Goal: Task Accomplishment & Management: Use online tool/utility

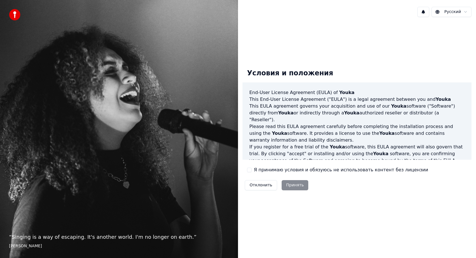
click at [250, 170] on button "Я принимаю условия и обязуюсь не использовать контент без лицензии" at bounding box center [249, 170] width 5 height 5
click at [293, 187] on button "Принять" at bounding box center [295, 185] width 27 height 10
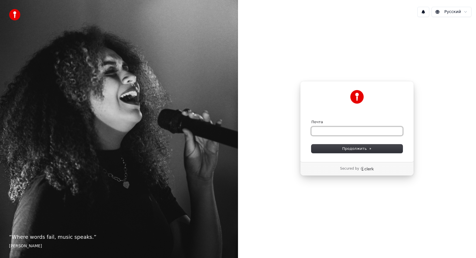
click at [342, 130] on input "Почта" at bounding box center [357, 131] width 91 height 9
type input "*"
click at [312, 120] on button "submit" at bounding box center [312, 120] width 0 height 0
type input "**********"
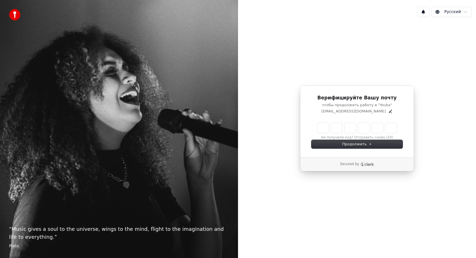
click at [322, 131] on input "Enter verification code" at bounding box center [357, 128] width 79 height 10
type input "******"
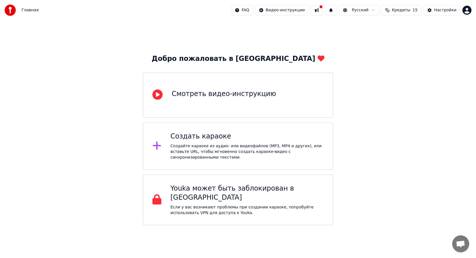
click at [160, 146] on icon at bounding box center [157, 146] width 8 height 8
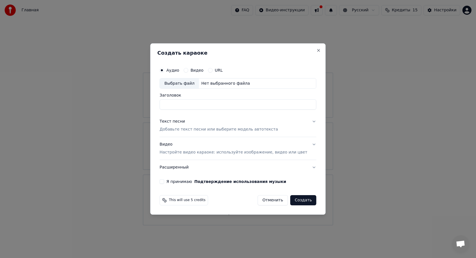
click at [178, 102] on input "Заголовок" at bounding box center [238, 105] width 157 height 10
type input "*"
type input "*******"
click at [193, 129] on p "Добавьте текст песни или выберите модель автотекста" at bounding box center [219, 130] width 119 height 6
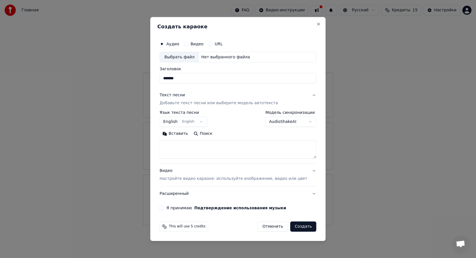
click at [193, 129] on div "**********" at bounding box center [238, 126] width 157 height 76
click at [186, 145] on textarea at bounding box center [238, 150] width 157 height 18
paste textarea "**********"
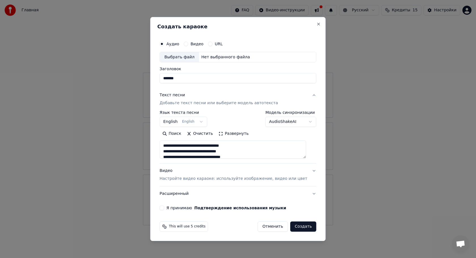
type textarea "**********"
click at [182, 57] on div "Выбрать файл" at bounding box center [179, 57] width 39 height 10
click at [164, 208] on button "Я принимаю Подтверждение использования музыки" at bounding box center [162, 208] width 5 height 5
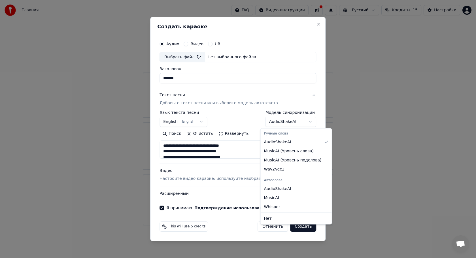
click at [282, 121] on body "Главная FAQ Видео-инструкции Русский Кредиты 15 Настройки Добро пожаловать в Yo…" at bounding box center [238, 113] width 476 height 226
type input "**********"
click at [289, 121] on body "**********" at bounding box center [238, 113] width 476 height 226
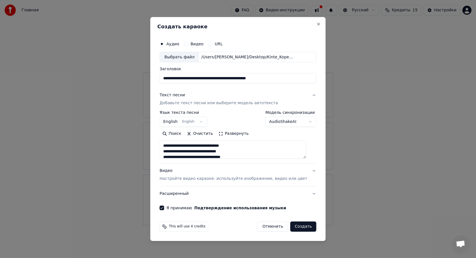
click at [201, 121] on button "English English" at bounding box center [184, 122] width 48 height 10
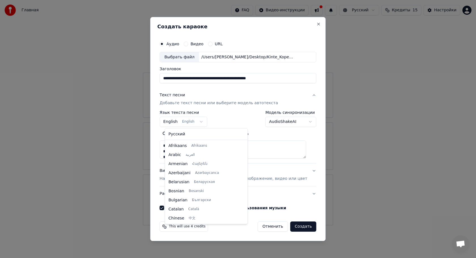
scroll to position [45, 0]
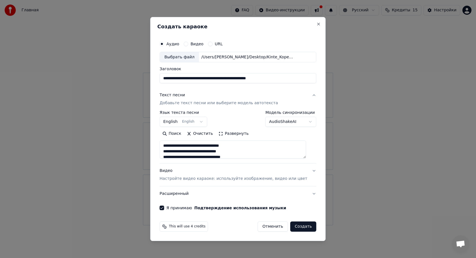
click at [233, 122] on body "**********" at bounding box center [238, 113] width 476 height 226
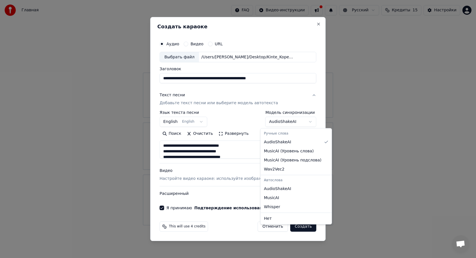
click at [270, 122] on body "**********" at bounding box center [238, 113] width 476 height 226
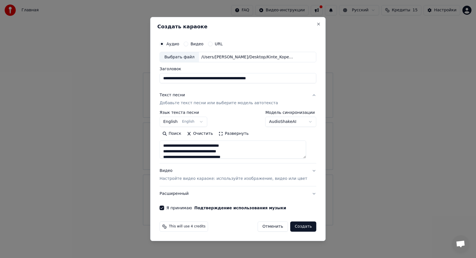
click at [253, 132] on body "**********" at bounding box center [238, 113] width 476 height 226
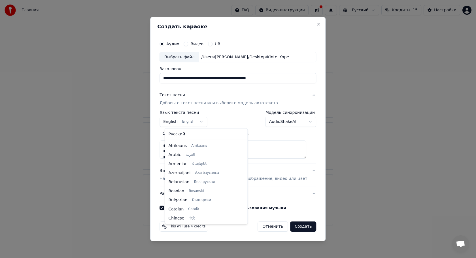
click at [203, 118] on body "**********" at bounding box center [238, 113] width 476 height 226
select select "**"
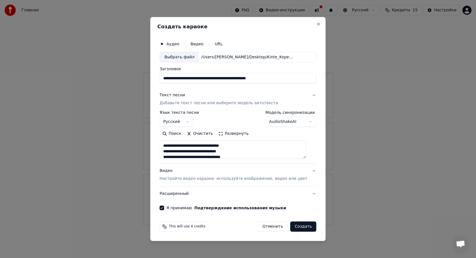
click at [310, 171] on button "Видео Настройте видео караоке: используйте изображение, видео или цвет" at bounding box center [238, 175] width 157 height 23
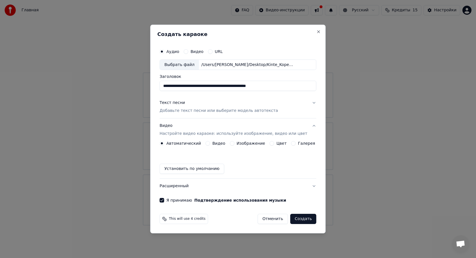
click at [255, 143] on label "Изображение" at bounding box center [251, 143] width 29 height 4
click at [234, 143] on button "Изображение" at bounding box center [232, 143] width 5 height 5
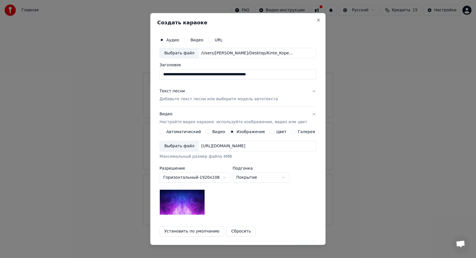
click at [277, 133] on label "Цвет" at bounding box center [282, 132] width 10 height 4
click at [274, 133] on button "Цвет" at bounding box center [272, 132] width 5 height 5
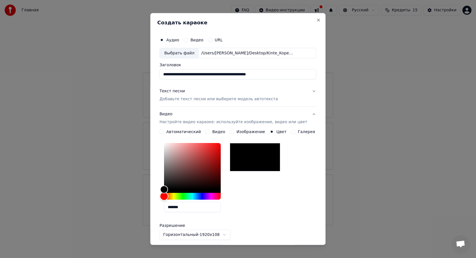
click at [192, 196] on div "Hue" at bounding box center [192, 196] width 57 height 7
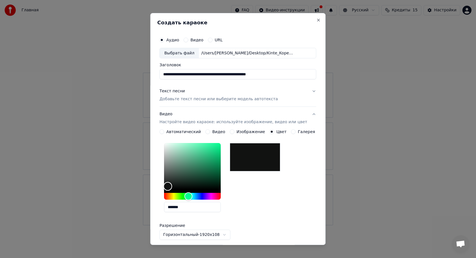
drag, startPoint x: 168, startPoint y: 191, endPoint x: 164, endPoint y: 190, distance: 4.1
click at [164, 189] on div "Color" at bounding box center [168, 186] width 9 height 9
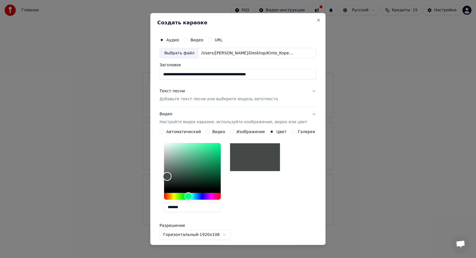
type input "*******"
drag, startPoint x: 170, startPoint y: 187, endPoint x: 171, endPoint y: 176, distance: 11.1
click at [171, 176] on div "Color" at bounding box center [167, 176] width 9 height 9
click at [263, 181] on div "*******" at bounding box center [238, 179] width 157 height 76
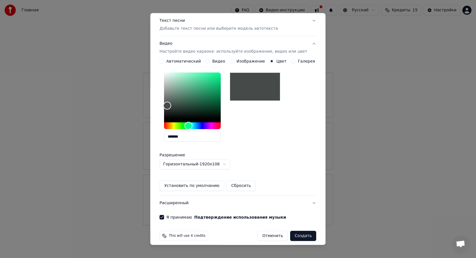
scroll to position [76, 0]
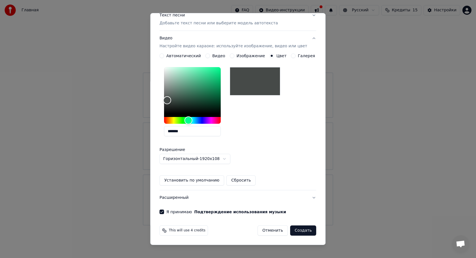
click at [298, 231] on button "Создать" at bounding box center [303, 231] width 26 height 10
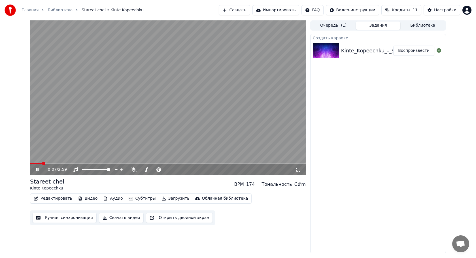
click at [167, 113] on video at bounding box center [168, 97] width 276 height 155
click at [30, 165] on span at bounding box center [31, 163] width 3 height 3
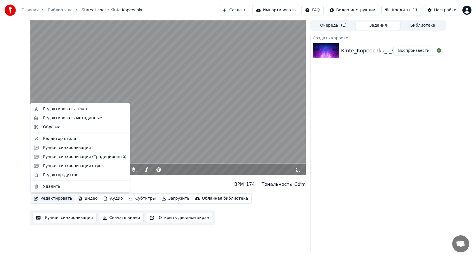
click at [63, 198] on button "Редактировать" at bounding box center [52, 199] width 43 height 8
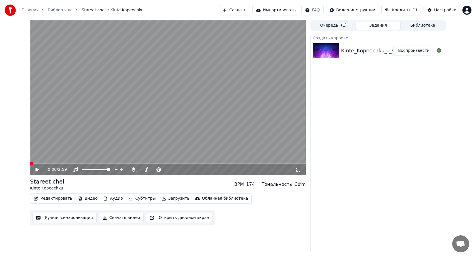
click at [149, 183] on div "Stareet chel Kinte Kopeechku BPM 174 Тональность C#m" at bounding box center [168, 185] width 276 height 14
click at [179, 170] on span at bounding box center [172, 169] width 14 height 1
click at [100, 122] on video at bounding box center [168, 97] width 276 height 155
click at [141, 170] on span at bounding box center [142, 169] width 3 height 3
click at [168, 168] on span at bounding box center [166, 169] width 3 height 3
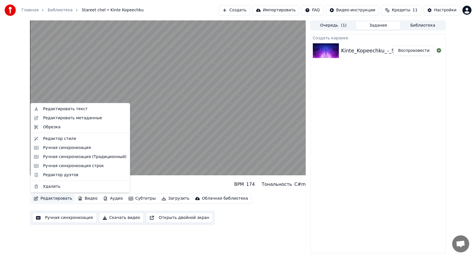
click at [61, 198] on button "Редактировать" at bounding box center [52, 199] width 43 height 8
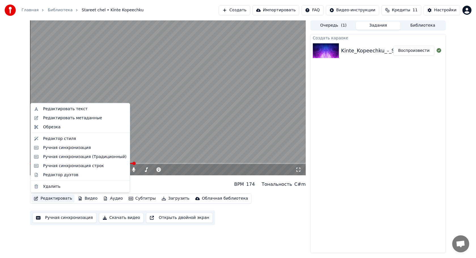
click at [138, 184] on div "Stareet chel Kinte Kopeechku BPM 174 Тональность C#m" at bounding box center [168, 185] width 276 height 14
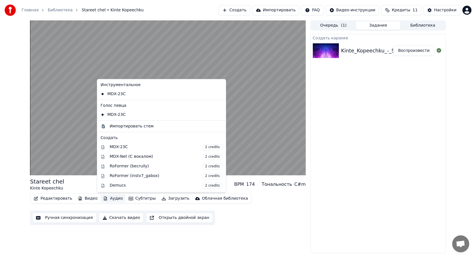
click at [112, 198] on button "Аудио" at bounding box center [113, 199] width 24 height 8
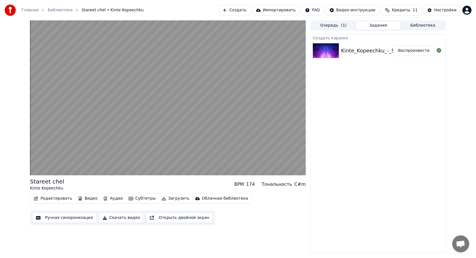
click at [87, 183] on div "Stareet chel Kinte Kopeechku BPM 174 Тональность C#m" at bounding box center [168, 185] width 276 height 14
click at [122, 92] on video at bounding box center [168, 97] width 276 height 155
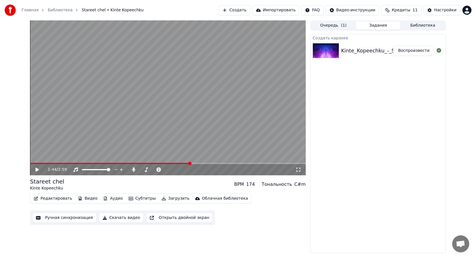
click at [122, 92] on video at bounding box center [168, 97] width 276 height 155
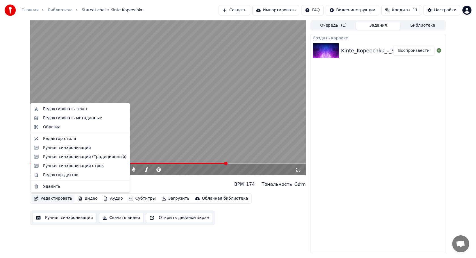
click at [55, 198] on button "Редактировать" at bounding box center [52, 199] width 43 height 8
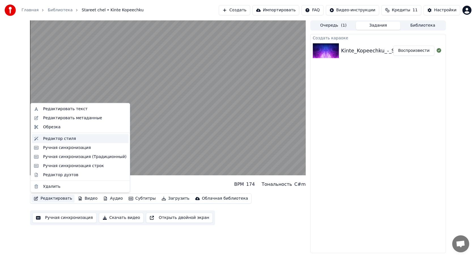
click at [61, 137] on div "Редактор стиля" at bounding box center [59, 139] width 33 height 6
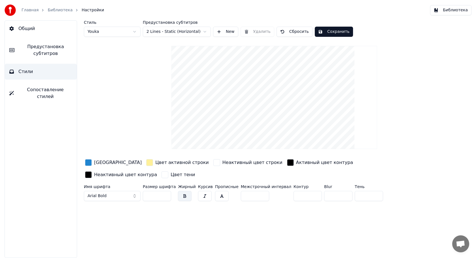
click at [219, 195] on button "button" at bounding box center [222, 196] width 14 height 10
click at [160, 196] on input "**" at bounding box center [157, 196] width 28 height 10
type input "***"
drag, startPoint x: 270, startPoint y: 119, endPoint x: 265, endPoint y: 116, distance: 5.9
click at [266, 112] on video at bounding box center [275, 97] width 206 height 103
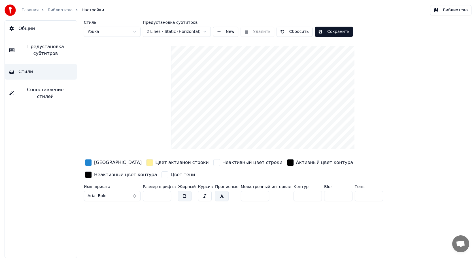
click at [263, 124] on video at bounding box center [275, 97] width 206 height 103
click at [329, 32] on button "Сохранить" at bounding box center [334, 32] width 38 height 10
click at [337, 34] on button "Готово" at bounding box center [330, 32] width 30 height 10
click at [32, 9] on link "Главная" at bounding box center [30, 10] width 17 height 6
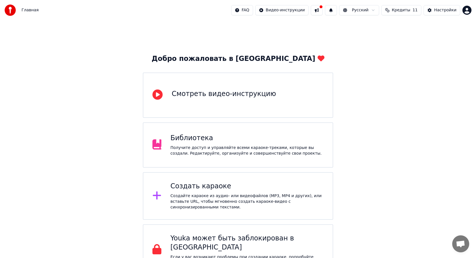
click at [185, 144] on div "Библиотека Получите доступ и управляйте всеми караоке-треками, которые вы созда…" at bounding box center [247, 145] width 153 height 23
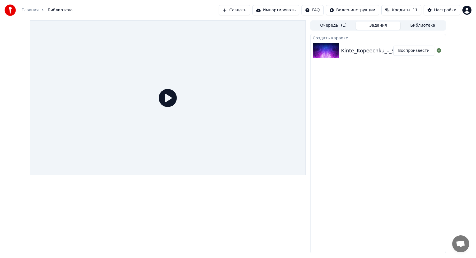
click at [171, 95] on icon at bounding box center [168, 98] width 18 height 18
click at [415, 51] on button "Воспроизвести" at bounding box center [414, 51] width 41 height 10
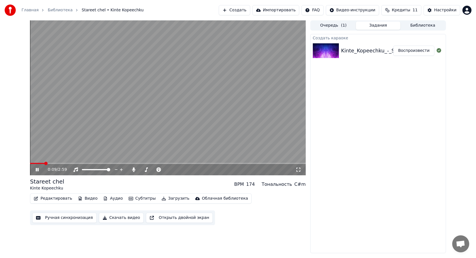
click at [138, 182] on div "Stareet chel Kinte Kopeechku BPM 174 Тональность C#m" at bounding box center [168, 185] width 276 height 14
click at [156, 170] on span at bounding box center [148, 169] width 16 height 1
click at [140, 170] on span at bounding box center [141, 169] width 3 height 3
click at [148, 112] on video at bounding box center [168, 97] width 276 height 155
click at [168, 170] on span at bounding box center [154, 169] width 28 height 1
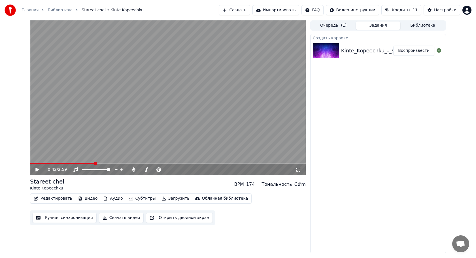
click at [33, 164] on span at bounding box center [62, 163] width 65 height 1
click at [30, 164] on span at bounding box center [30, 163] width 1 height 1
click at [174, 171] on div at bounding box center [185, 170] width 46 height 6
click at [176, 169] on span at bounding box center [172, 169] width 14 height 1
click at [204, 170] on icon at bounding box center [204, 169] width 3 height 3
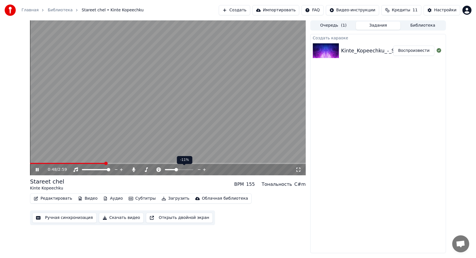
click at [204, 170] on icon at bounding box center [204, 169] width 3 height 3
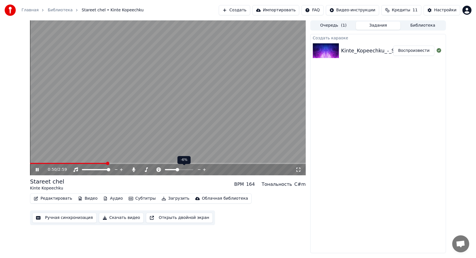
click at [204, 170] on icon at bounding box center [204, 169] width 3 height 3
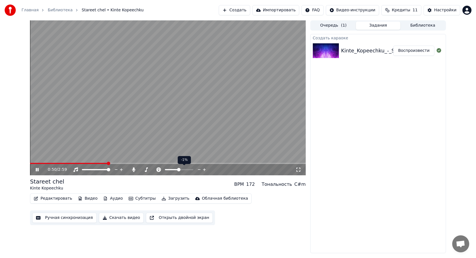
click at [204, 170] on icon at bounding box center [204, 169] width 3 height 3
click at [113, 175] on div "1:05 / 2:59" at bounding box center [168, 169] width 276 height 11
click at [33, 164] on div "1:07 / 2:59" at bounding box center [168, 169] width 276 height 11
click at [33, 163] on span at bounding box center [31, 163] width 3 height 1
click at [30, 163] on span at bounding box center [31, 163] width 3 height 1
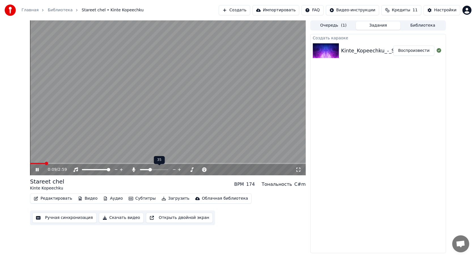
click at [150, 170] on span at bounding box center [150, 169] width 3 height 3
click at [164, 172] on span at bounding box center [161, 169] width 3 height 3
click at [65, 200] on button "Редактировать" at bounding box center [52, 199] width 43 height 8
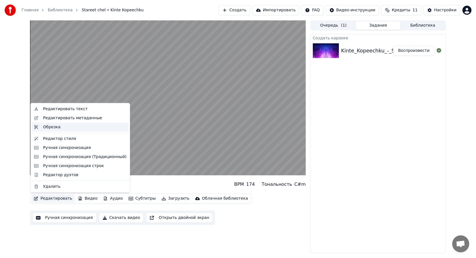
click at [61, 128] on div "Обрезка" at bounding box center [84, 127] width 83 height 6
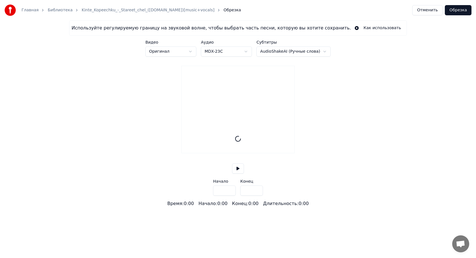
type input "*****"
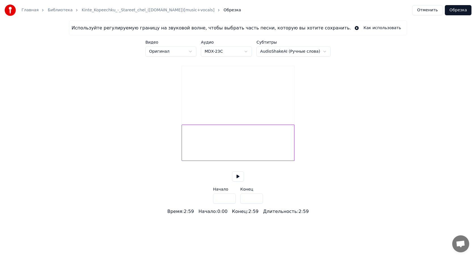
click at [238, 182] on button at bounding box center [238, 177] width 12 height 10
click at [195, 150] on div at bounding box center [238, 143] width 113 height 36
click at [239, 182] on button at bounding box center [238, 177] width 12 height 10
click at [238, 182] on button at bounding box center [238, 177] width 12 height 10
click at [428, 10] on button "Отменить" at bounding box center [428, 10] width 30 height 10
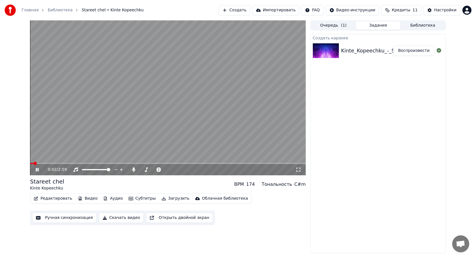
click at [37, 168] on icon at bounding box center [41, 170] width 13 height 5
click at [109, 199] on button "Аудио" at bounding box center [113, 199] width 24 height 8
click at [12, 192] on div "0:02 / 2:59 Stareet chel Kinte Kopeechku BPM 174 Тональность C#m Редактировать …" at bounding box center [238, 136] width 476 height 233
click at [158, 218] on button "Открыть двойной экран" at bounding box center [179, 218] width 67 height 10
click at [37, 171] on icon at bounding box center [37, 169] width 3 height 3
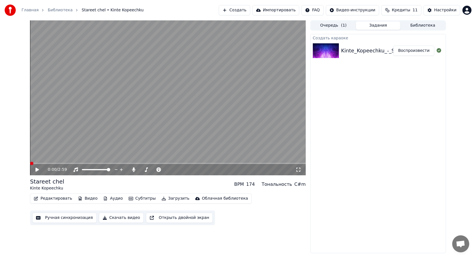
click at [30, 163] on span at bounding box center [31, 163] width 3 height 3
click at [433, 11] on button "Настройки" at bounding box center [442, 10] width 37 height 10
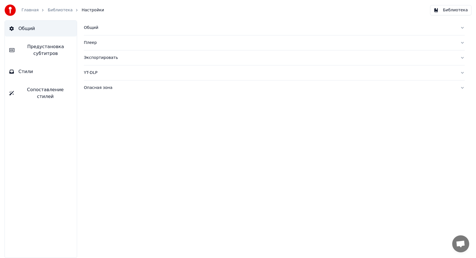
click at [140, 59] on div "Экспортировать" at bounding box center [270, 58] width 372 height 6
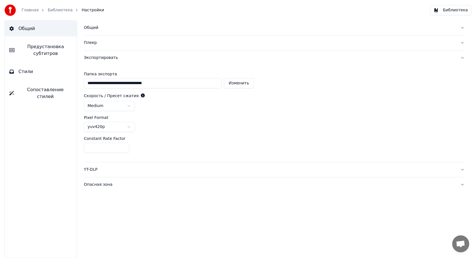
click at [121, 106] on html "**********" at bounding box center [238, 129] width 476 height 258
click at [463, 43] on button "Плеер" at bounding box center [274, 42] width 381 height 15
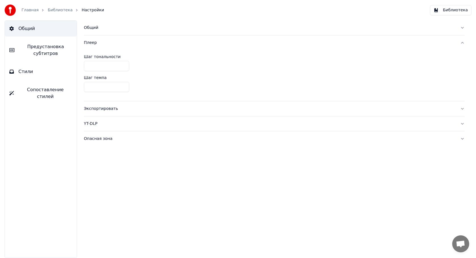
click at [462, 43] on button "Плеер" at bounding box center [274, 42] width 381 height 15
click at [461, 25] on button "Общий" at bounding box center [274, 27] width 381 height 15
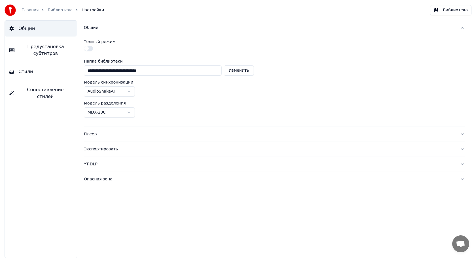
click at [461, 25] on button "Общий" at bounding box center [274, 27] width 381 height 15
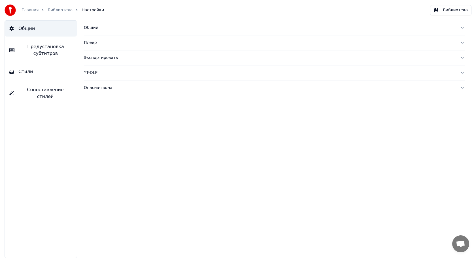
click at [261, 91] on button "Опасная зона" at bounding box center [274, 88] width 381 height 15
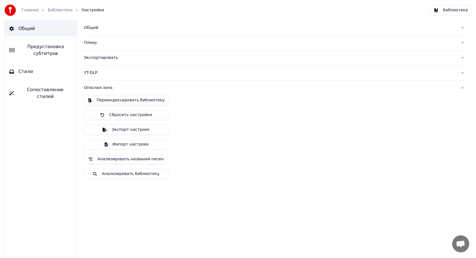
click at [261, 91] on button "Опасная зона" at bounding box center [274, 88] width 381 height 15
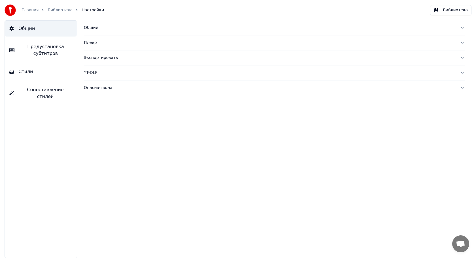
click at [219, 74] on div "YT-DLP" at bounding box center [270, 73] width 372 height 6
click at [196, 58] on div "Экспортировать" at bounding box center [270, 58] width 372 height 6
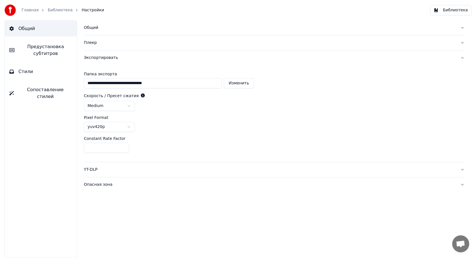
click at [237, 83] on button "Изменить" at bounding box center [239, 83] width 30 height 10
type input "**********"
click at [117, 29] on div "Общий" at bounding box center [270, 28] width 372 height 6
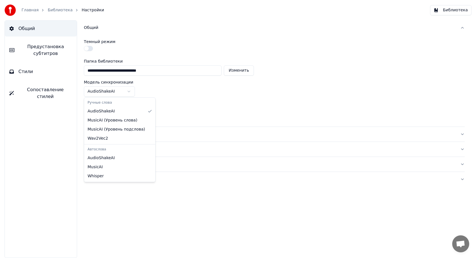
click at [125, 92] on html "**********" at bounding box center [238, 129] width 476 height 258
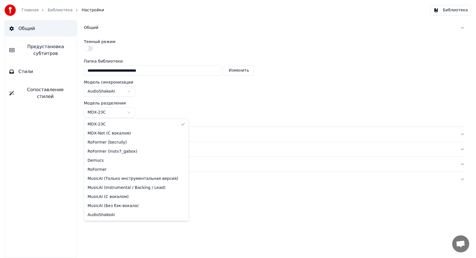
click at [114, 115] on html "**********" at bounding box center [238, 129] width 476 height 258
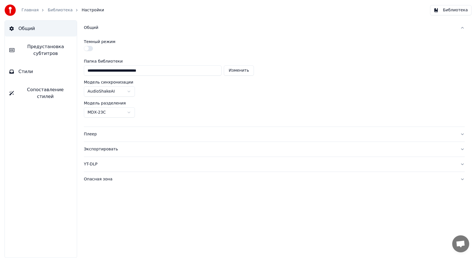
click at [35, 51] on span "Предустановка субтитров" at bounding box center [45, 50] width 53 height 14
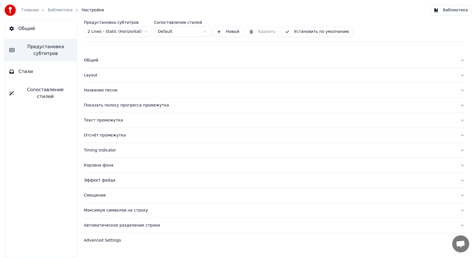
click at [35, 81] on div "Общий Предустановка субтитров Стили Сопоставление стилей" at bounding box center [41, 139] width 73 height 238
click at [36, 69] on button "Стили" at bounding box center [41, 72] width 72 height 16
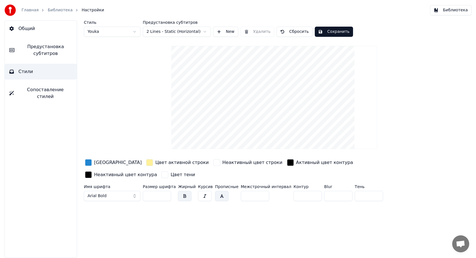
click at [38, 88] on span "Сопоставление стилей" at bounding box center [45, 93] width 54 height 14
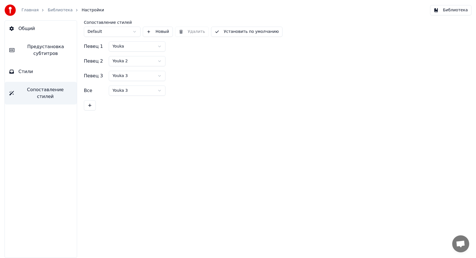
click at [37, 34] on button "Общий" at bounding box center [41, 29] width 72 height 16
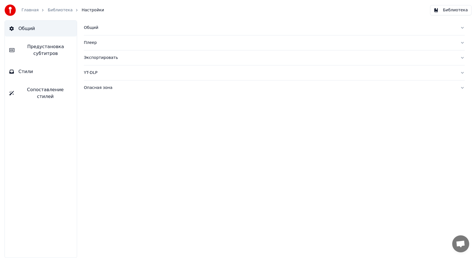
click at [56, 9] on link "Библиотека" at bounding box center [60, 10] width 25 height 6
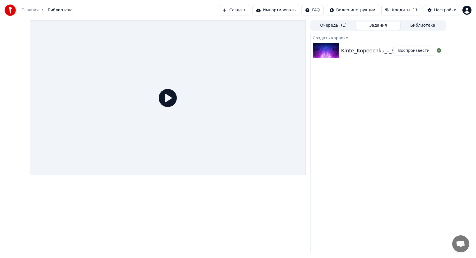
click at [339, 51] on img at bounding box center [326, 50] width 26 height 15
click at [330, 48] on img at bounding box center [326, 50] width 26 height 15
click at [406, 49] on button "Воспроизвести" at bounding box center [414, 51] width 41 height 10
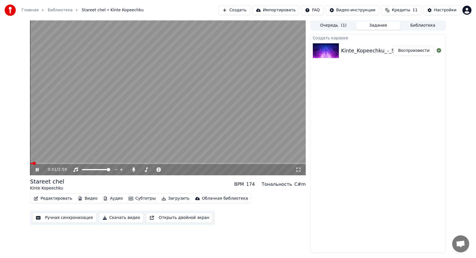
click at [229, 107] on video at bounding box center [168, 97] width 276 height 155
click at [140, 170] on span at bounding box center [140, 169] width 1 height 1
click at [112, 219] on button "Скачать видео" at bounding box center [121, 218] width 45 height 10
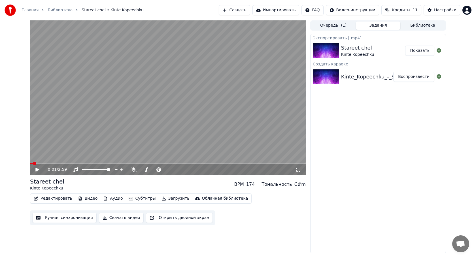
click at [420, 50] on button "Показать" at bounding box center [419, 51] width 29 height 10
